Goal: Use online tool/utility: Utilize a website feature to perform a specific function

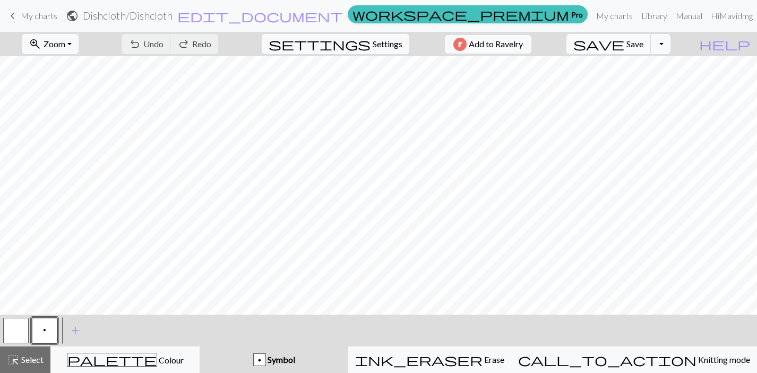
click at [643, 45] on span "Save" at bounding box center [634, 44] width 17 height 10
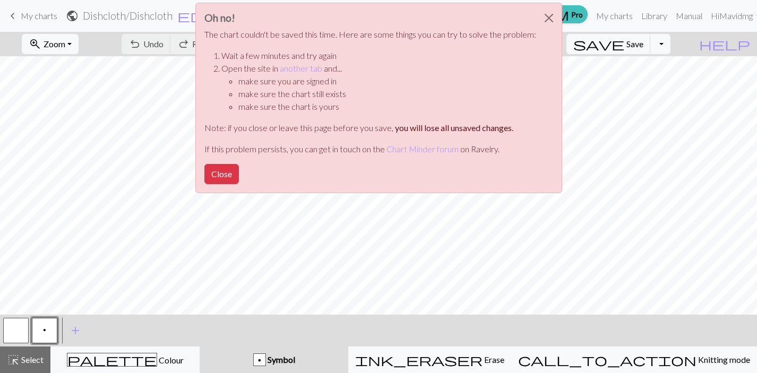
click at [221, 185] on div "Oh no! The chart couldn't be saved this time. Here are some things you can try …" at bounding box center [378, 98] width 367 height 191
click at [221, 179] on button "Close" at bounding box center [221, 174] width 34 height 20
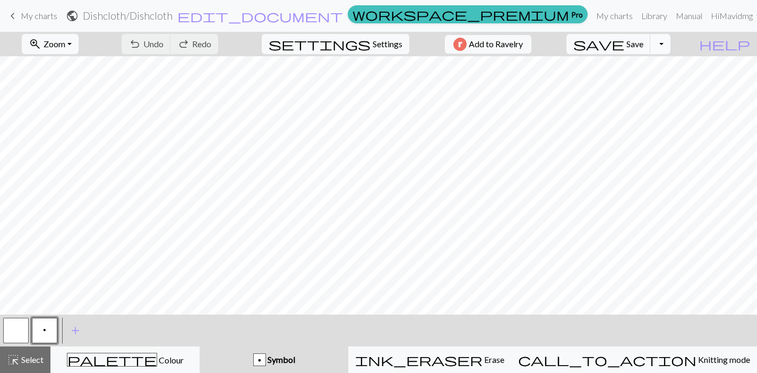
click at [670, 49] on button "Toggle Dropdown" at bounding box center [660, 44] width 20 height 20
click at [654, 87] on button "save_alt Download" at bounding box center [582, 84] width 175 height 17
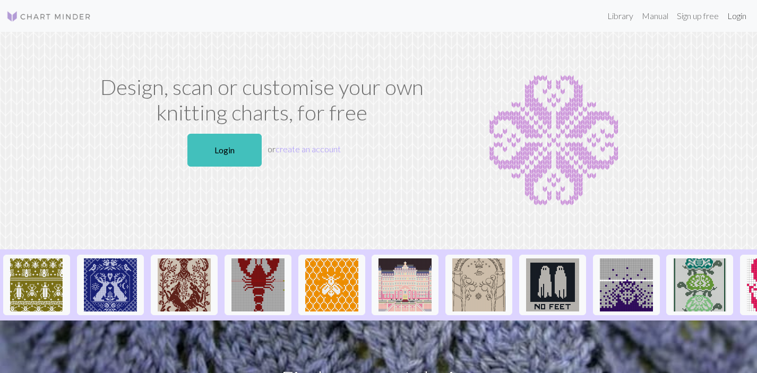
click at [741, 15] on link "Login" at bounding box center [737, 15] width 28 height 21
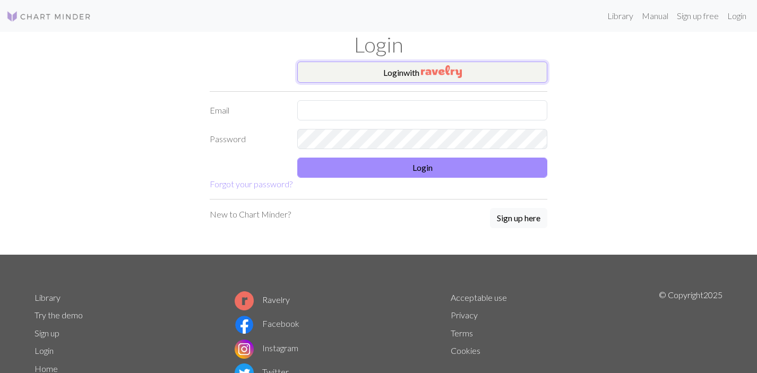
click at [433, 69] on img "button" at bounding box center [441, 71] width 41 height 13
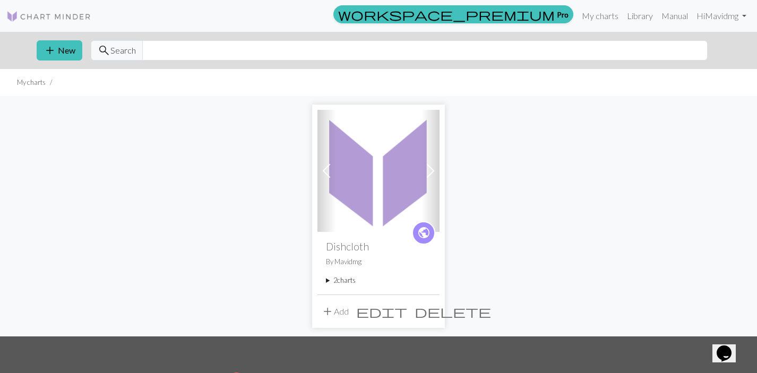
click at [349, 280] on summary "2 charts" at bounding box center [378, 280] width 105 height 10
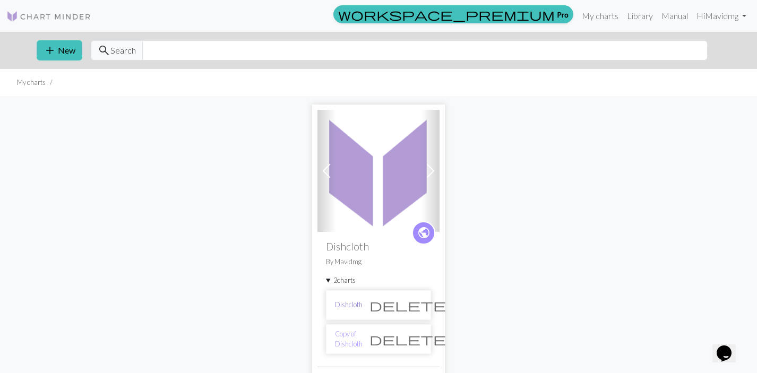
click at [357, 306] on link "Dishcloth" at bounding box center [349, 305] width 28 height 10
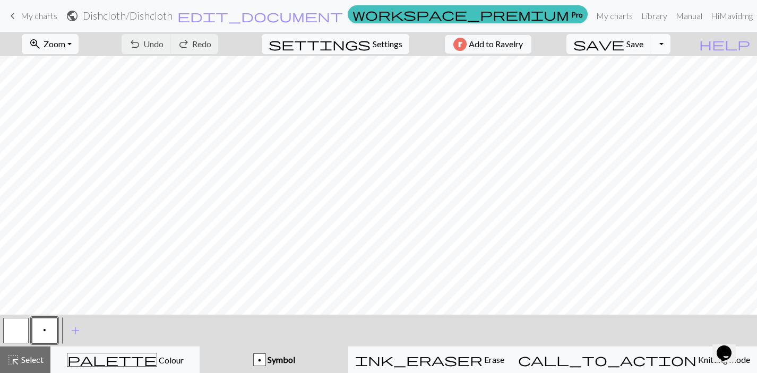
click at [670, 41] on button "Toggle Dropdown" at bounding box center [660, 44] width 20 height 20
click at [636, 89] on button "save_alt Download" at bounding box center [582, 84] width 175 height 17
